Goal: Information Seeking & Learning: Learn about a topic

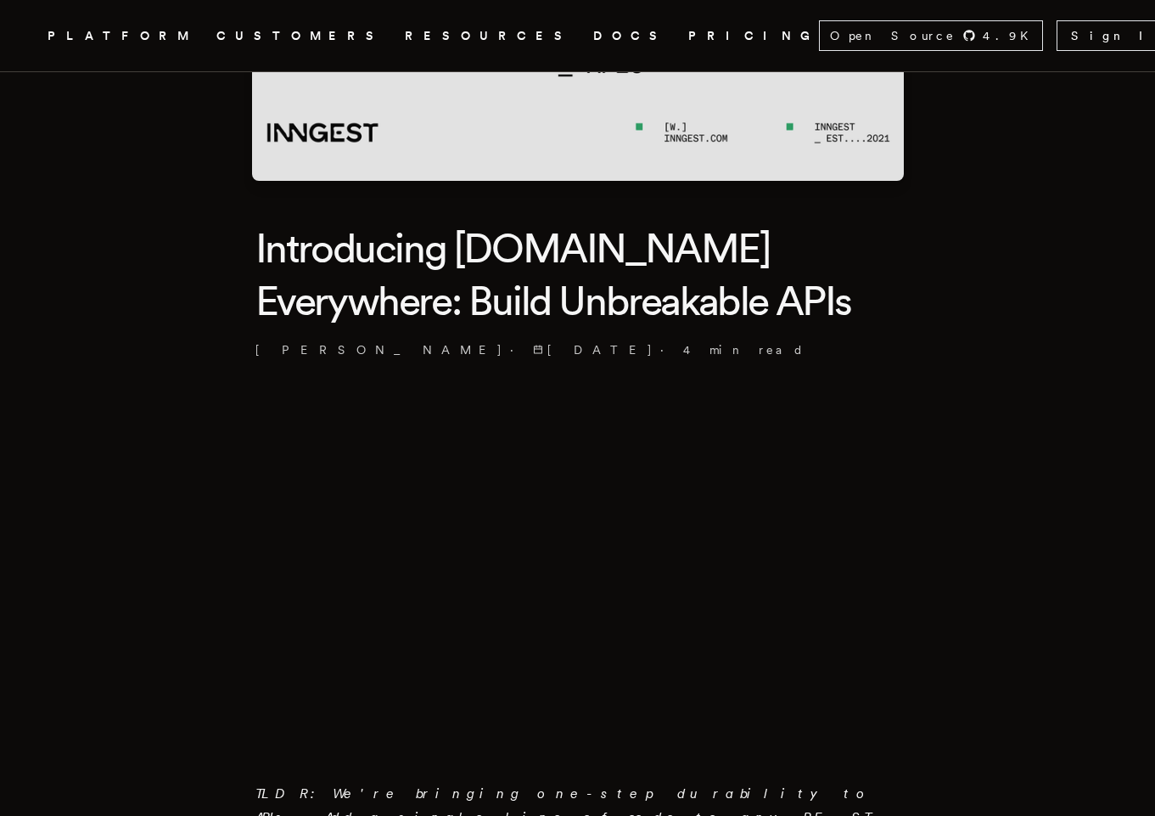
click at [571, 265] on h1 "Introducing [DOMAIN_NAME] Everywhere: Build Unbreakable APIs" at bounding box center [577, 274] width 645 height 106
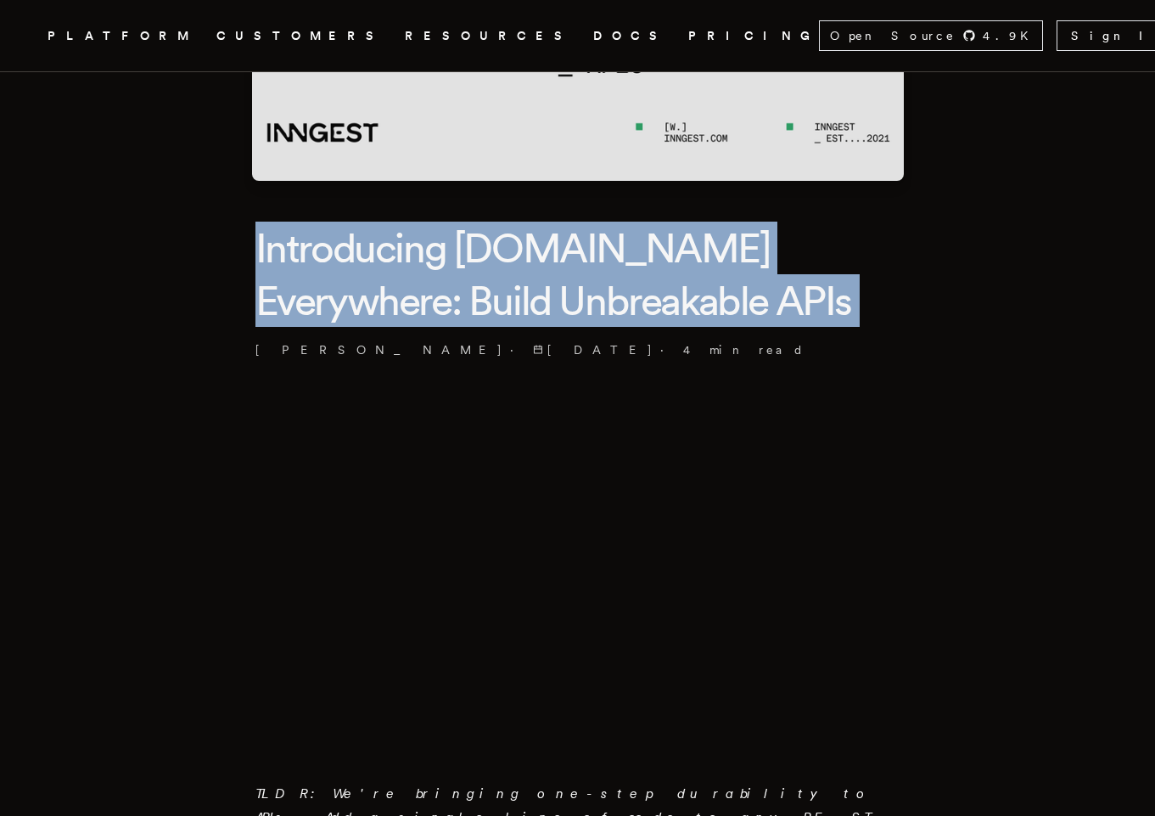
click at [571, 265] on h1 "Introducing [DOMAIN_NAME] Everywhere: Build Unbreakable APIs" at bounding box center [577, 274] width 645 height 106
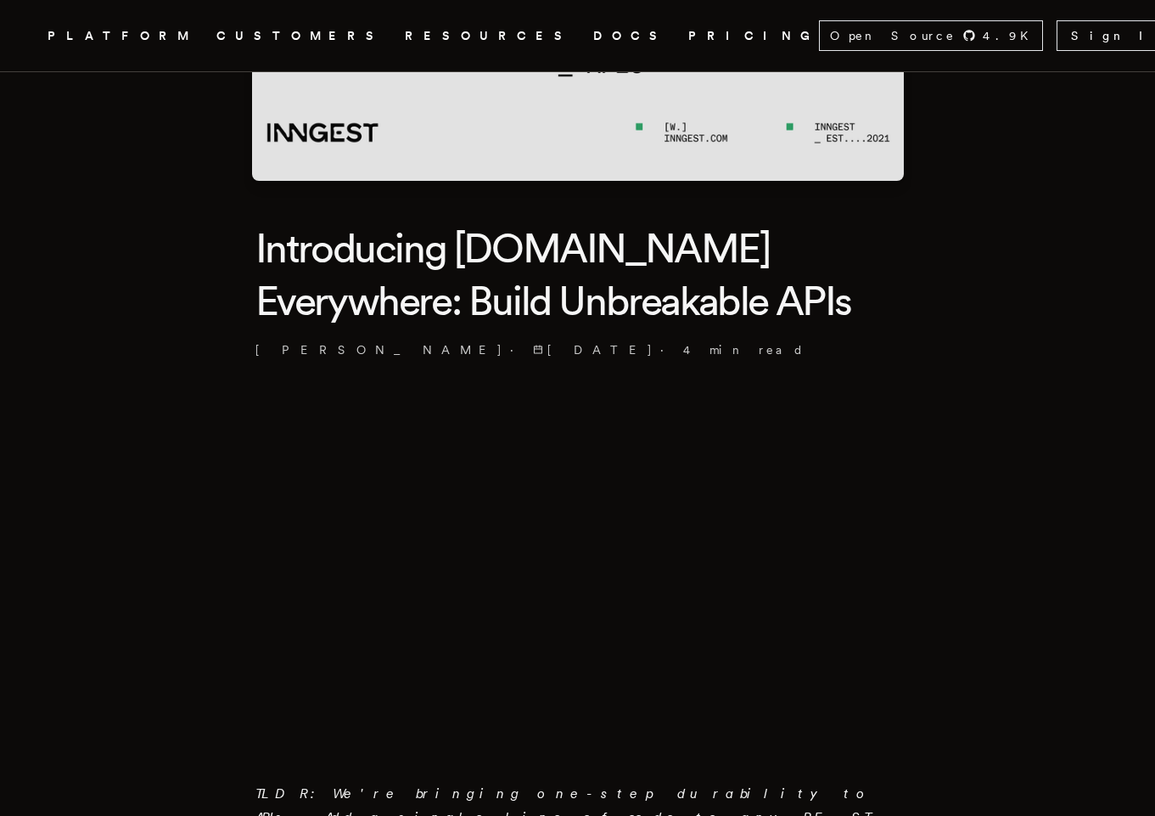
click at [584, 255] on h1 "Introducing [DOMAIN_NAME] Everywhere: Build Unbreakable APIs" at bounding box center [577, 274] width 645 height 106
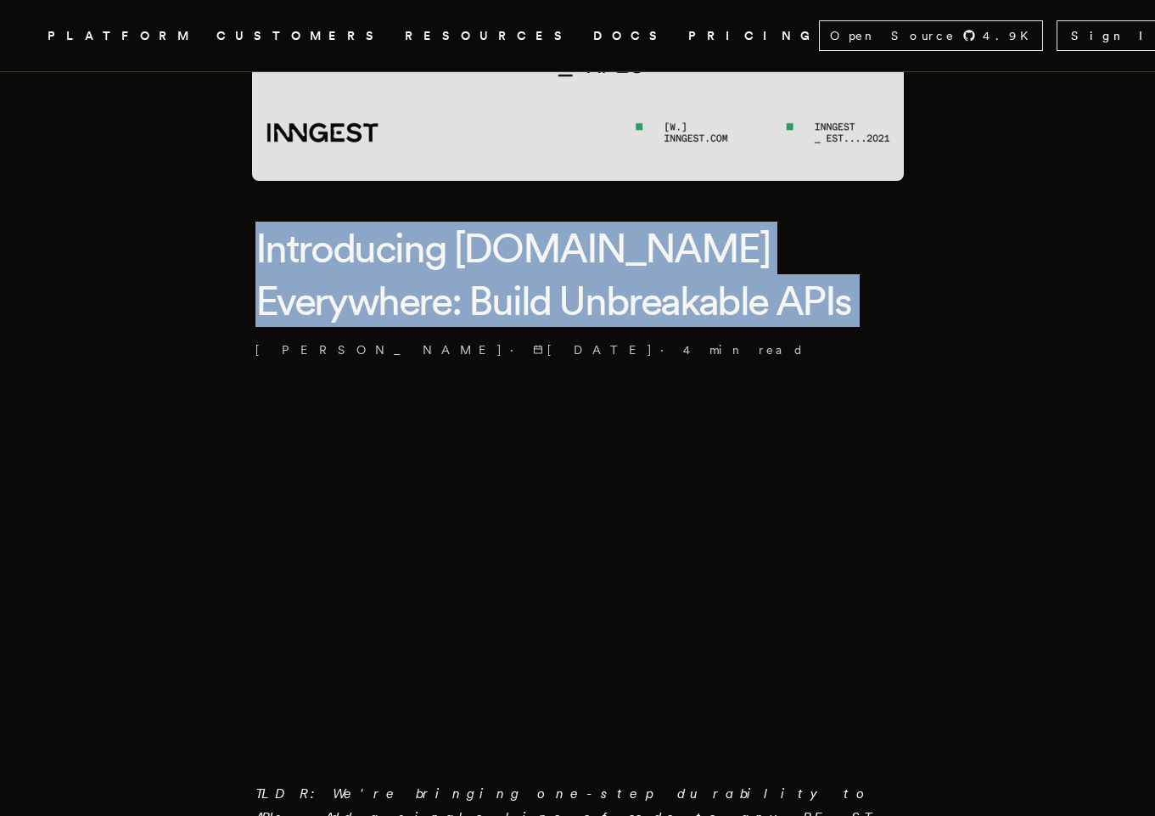
click at [584, 255] on h1 "Introducing [DOMAIN_NAME] Everywhere: Build Unbreakable APIs" at bounding box center [577, 274] width 645 height 106
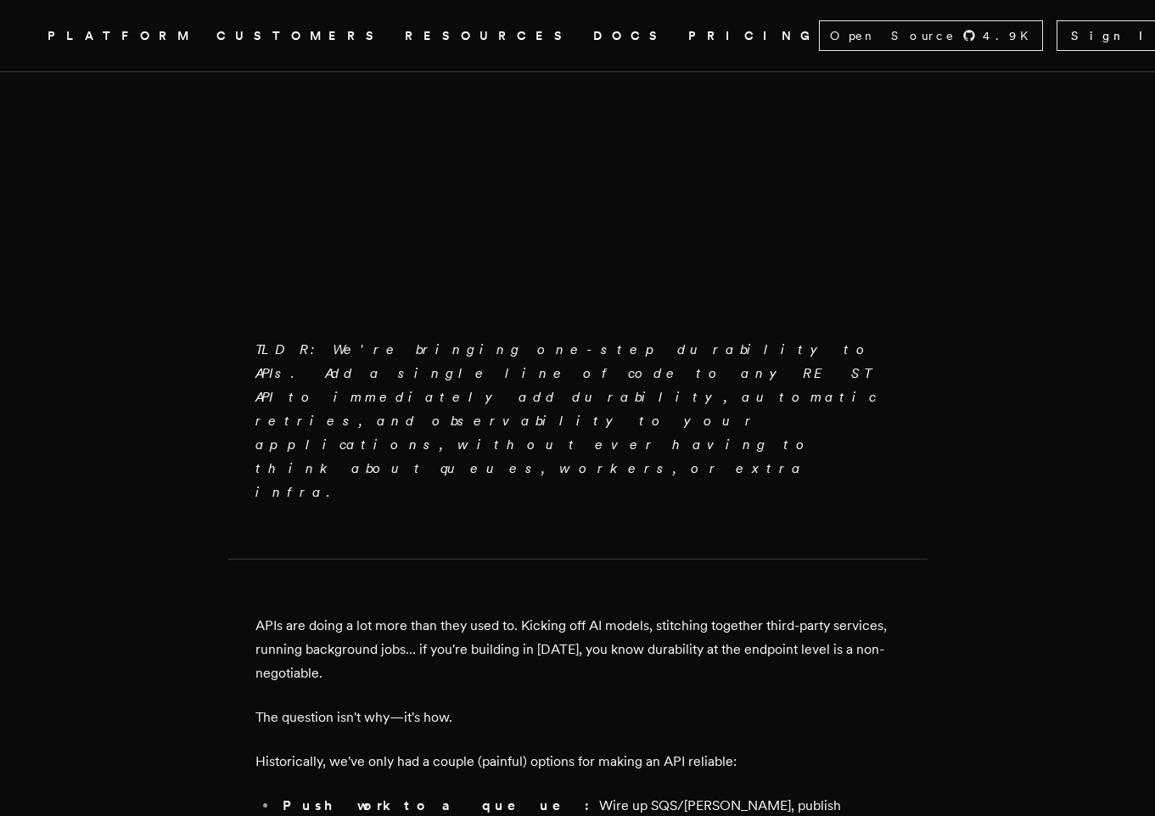
scroll to position [815, 0]
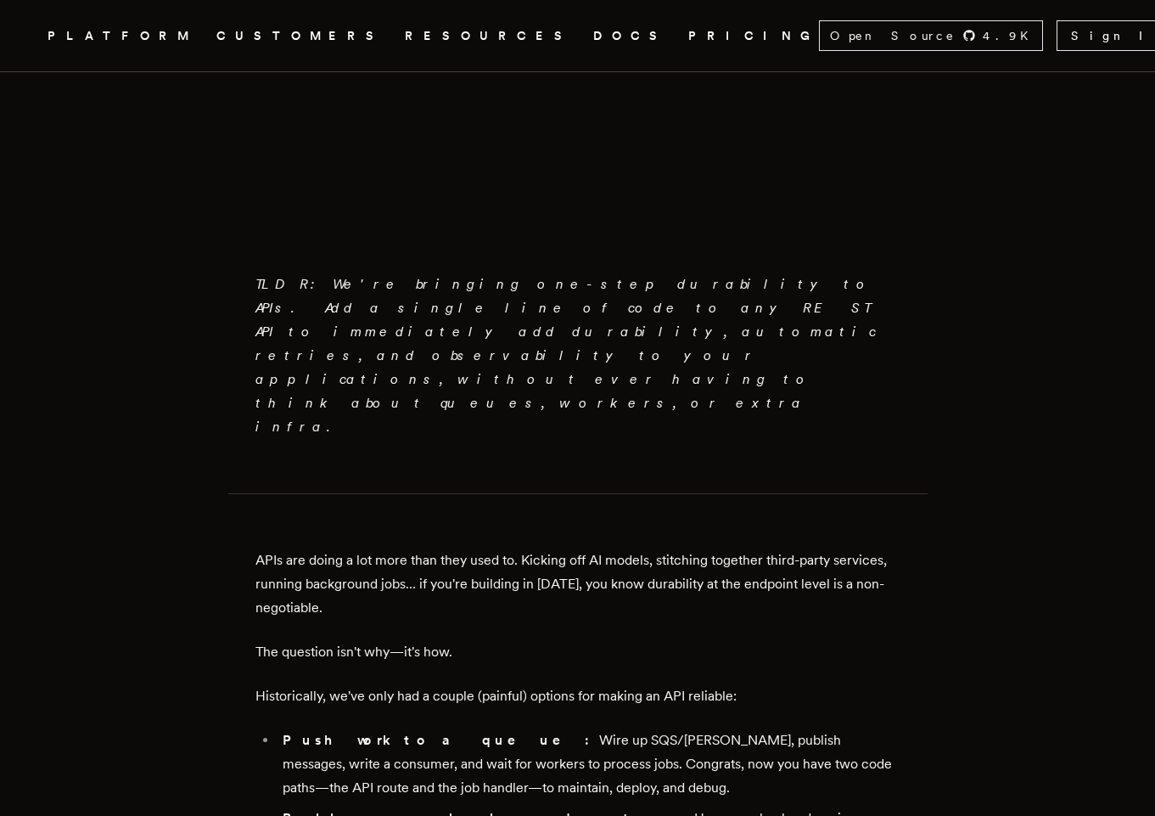
click at [507, 292] on em "TLDR: We're bringing one-step durability to APIs. Add a single line of code to …" at bounding box center [565, 355] width 620 height 159
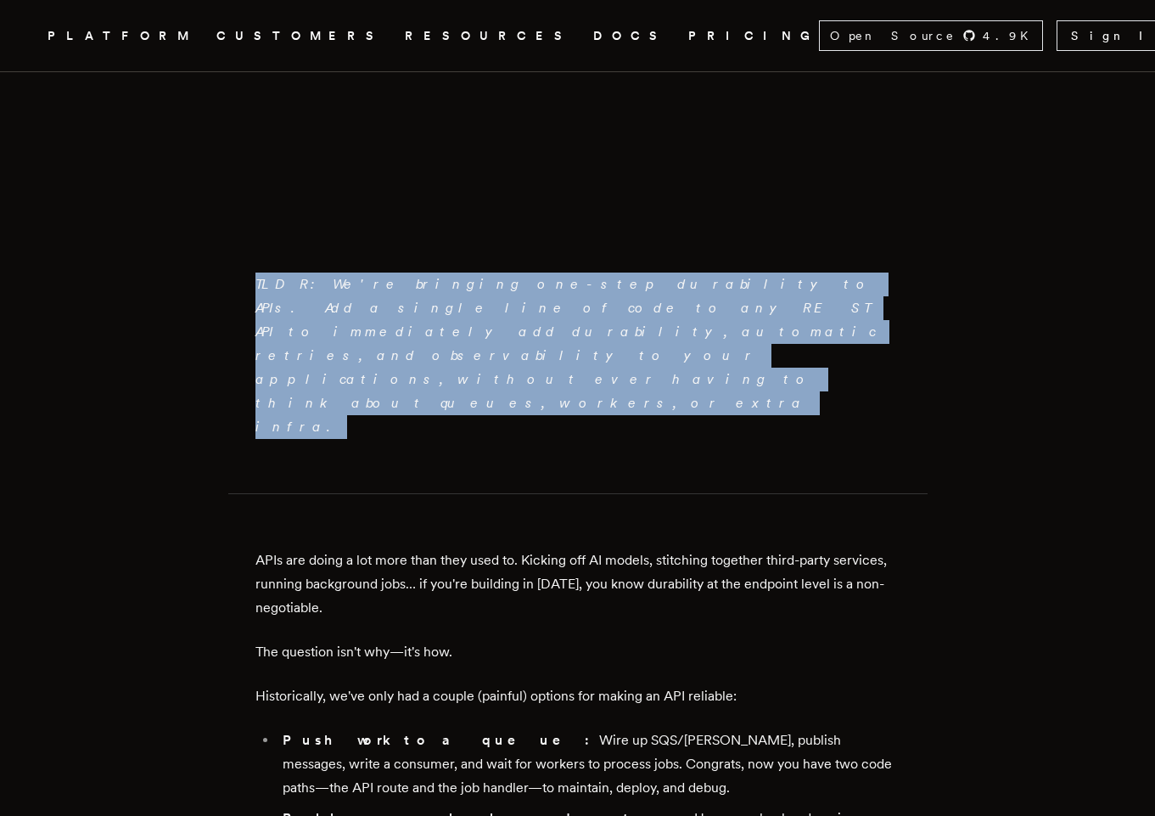
click at [507, 292] on em "TLDR: We're bringing one-step durability to APIs. Add a single line of code to …" at bounding box center [565, 355] width 620 height 159
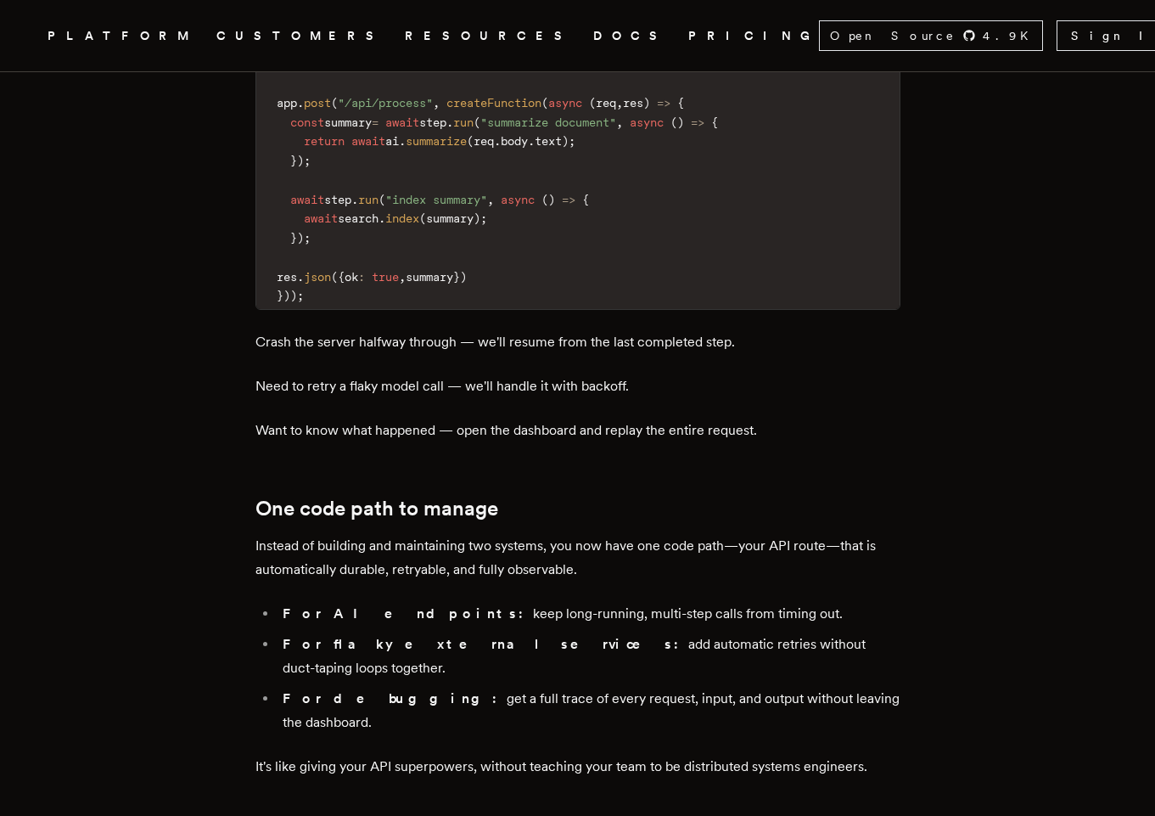
scroll to position [2444, 0]
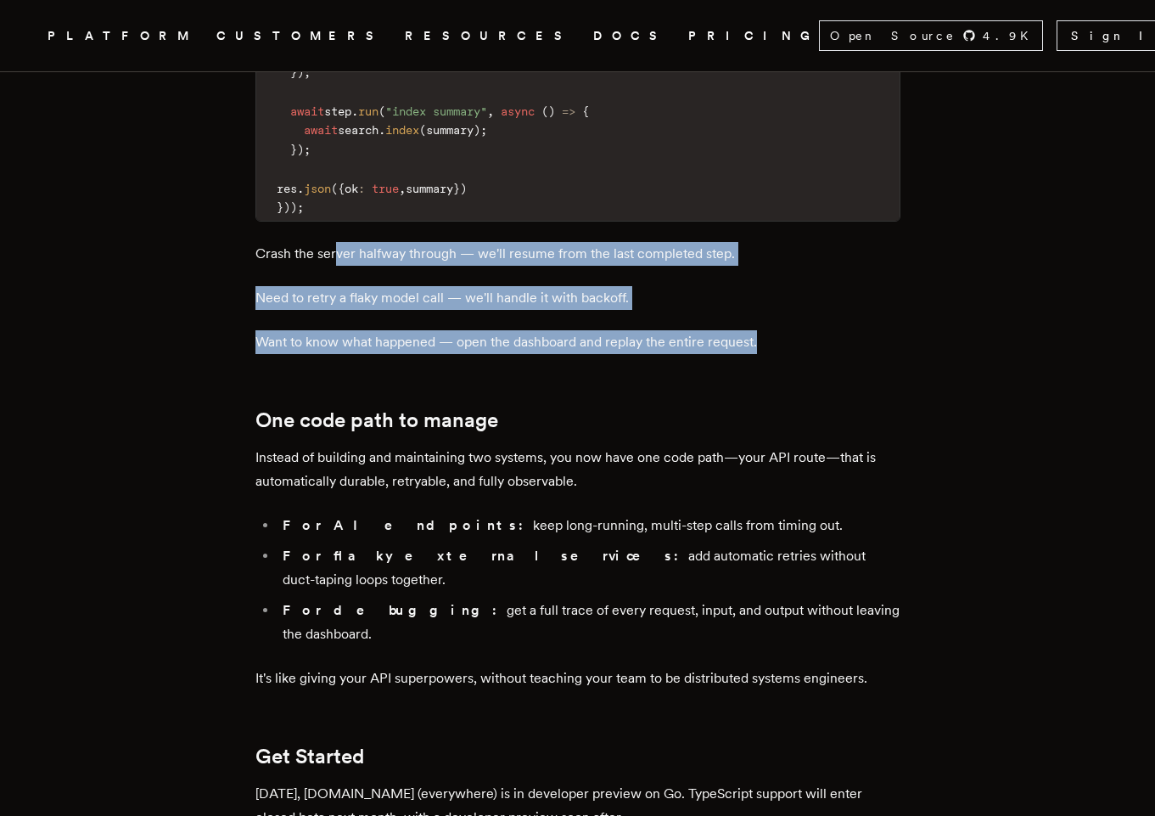
drag, startPoint x: 344, startPoint y: 131, endPoint x: 776, endPoint y: 221, distance: 441.2
click at [476, 286] on p "Need to retry a flaky model call — we'll handle it with backoff." at bounding box center [577, 298] width 645 height 24
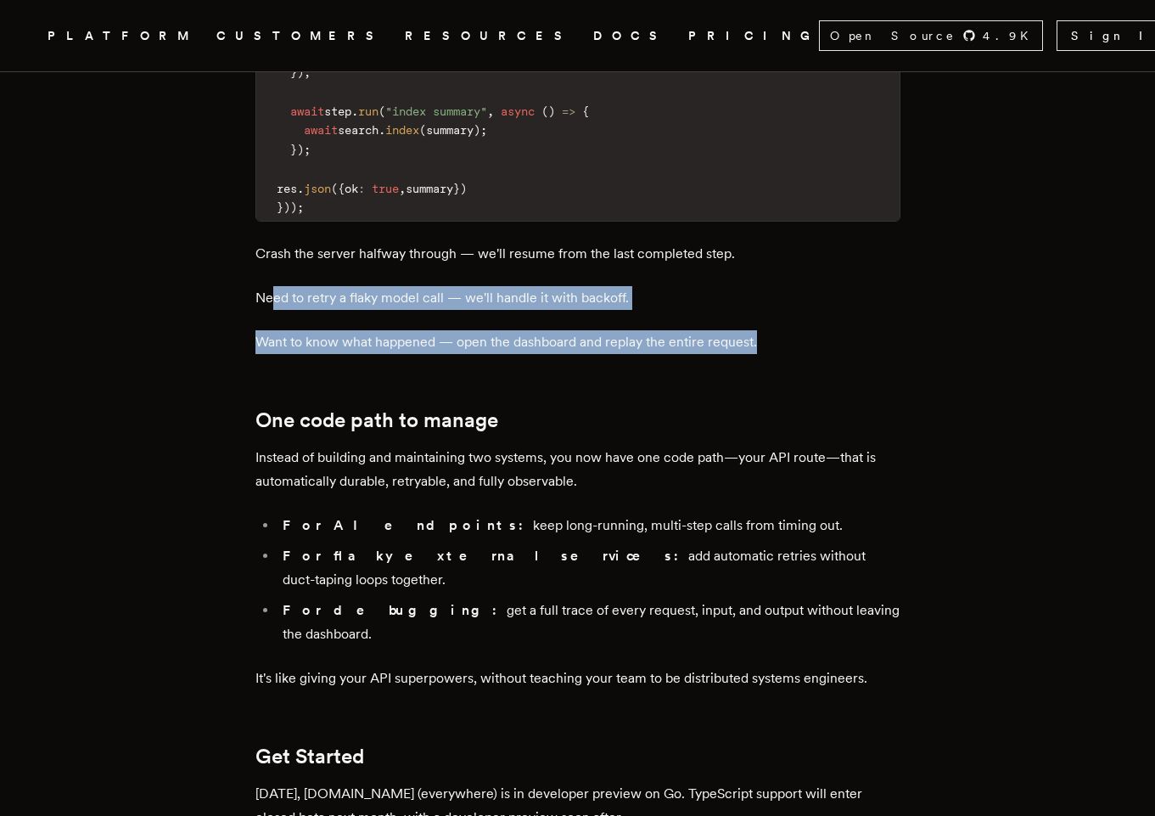
drag, startPoint x: 278, startPoint y: 174, endPoint x: 772, endPoint y: 220, distance: 496.0
click at [534, 330] on p "Want to know what happened — open the dashboard and replay the entire request." at bounding box center [577, 342] width 645 height 24
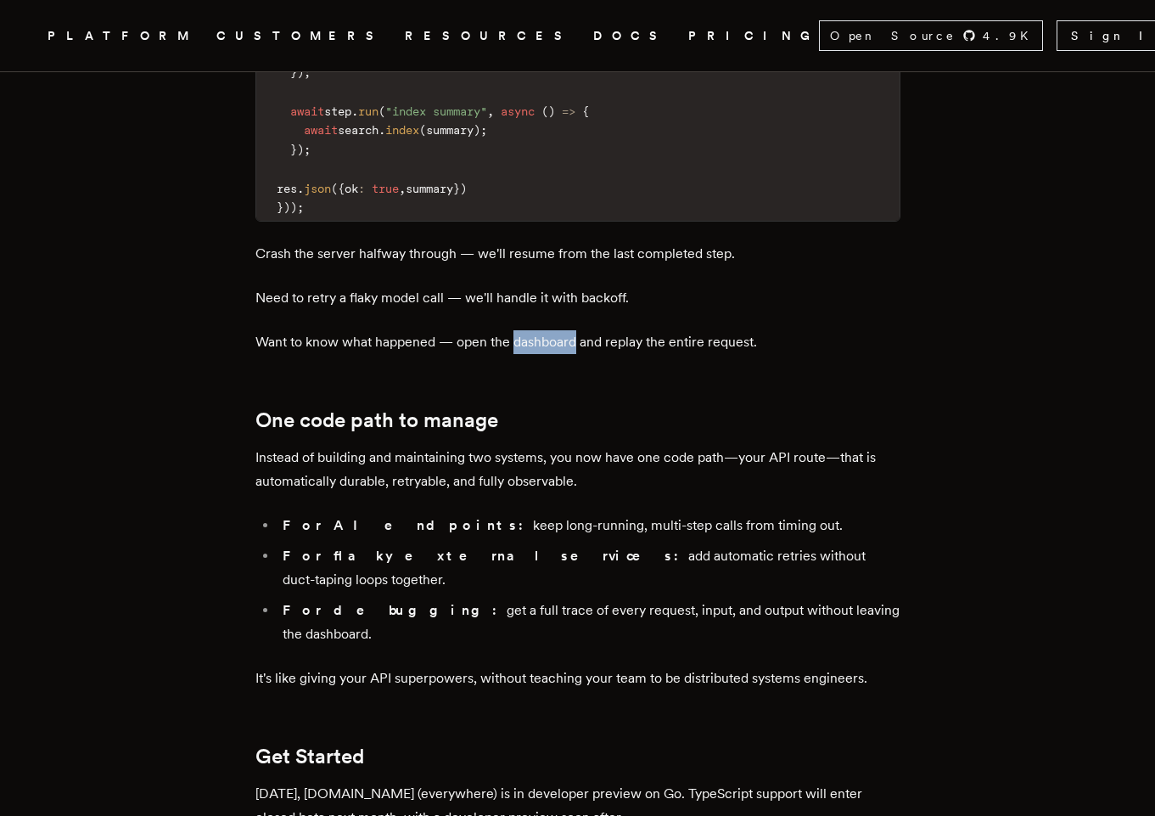
click at [534, 330] on p "Want to know what happened — open the dashboard and replay the entire request." at bounding box center [577, 342] width 645 height 24
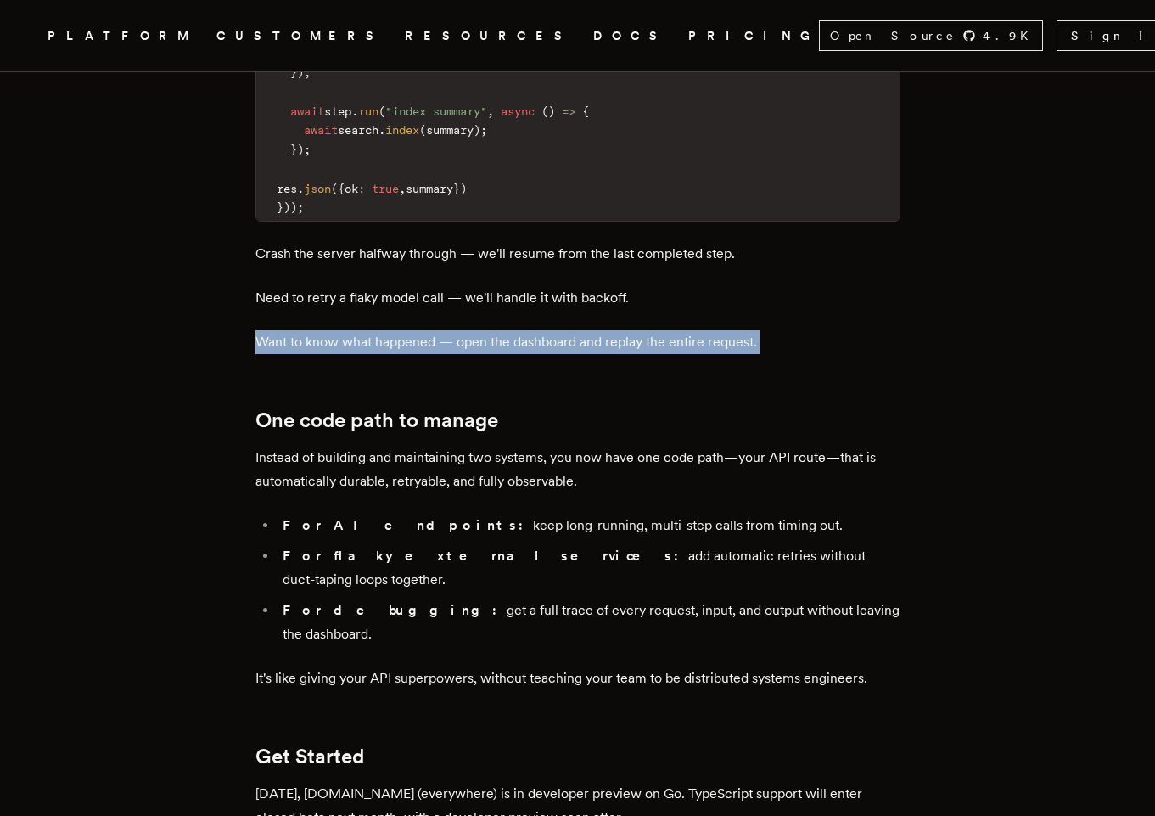
click at [534, 330] on p "Want to know what happened — open the dashboard and replay the entire request." at bounding box center [577, 342] width 645 height 24
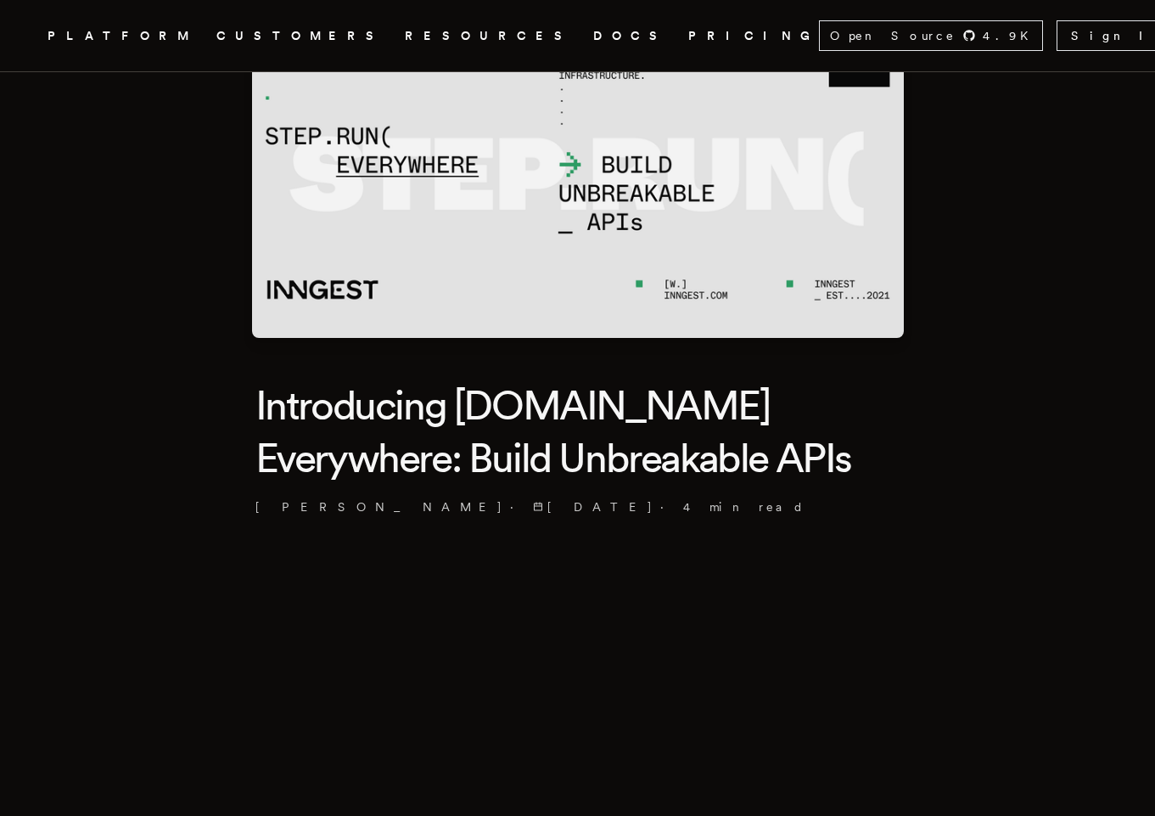
scroll to position [0, 0]
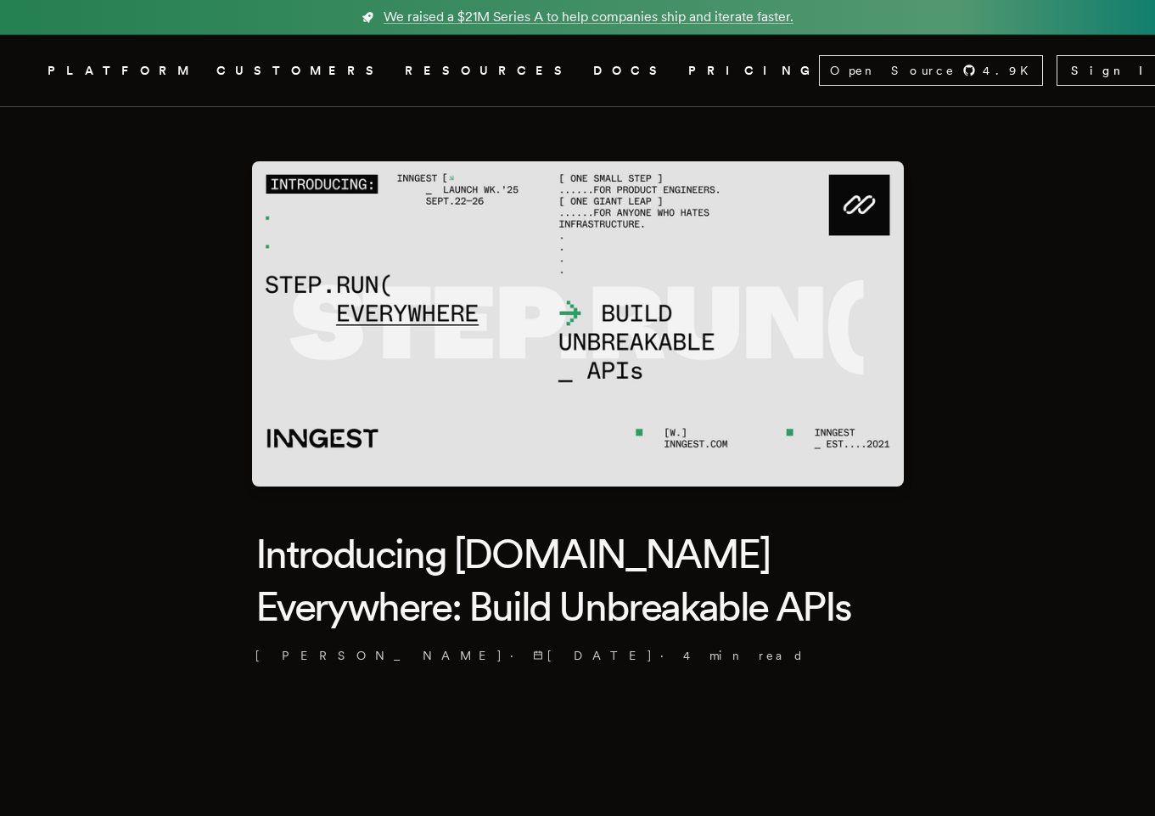
click at [27, 69] on icon ".cls-1 { fill: #FAFAF9; }" at bounding box center [27, 70] width 0 height 20
